Goal: Task Accomplishment & Management: Complete application form

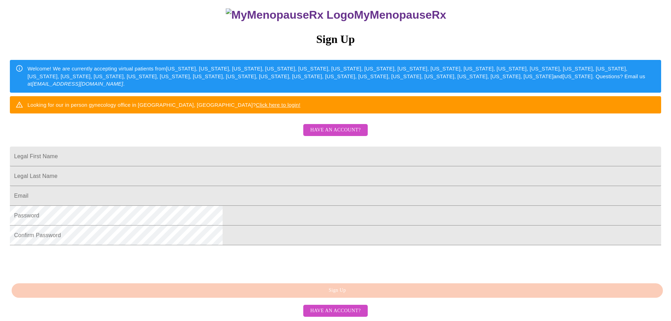
scroll to position [124, 0]
click at [498, 197] on div "MyMenopauseRx Sign Up Welcome! We are currently accepting virtual patients from…" at bounding box center [336, 125] width 666 height 385
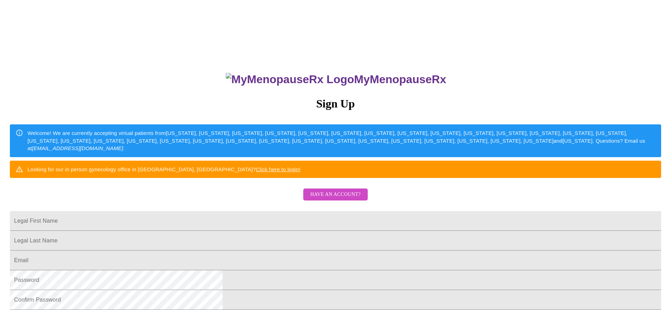
scroll to position [0, 0]
